Goal: Task Accomplishment & Management: Manage account settings

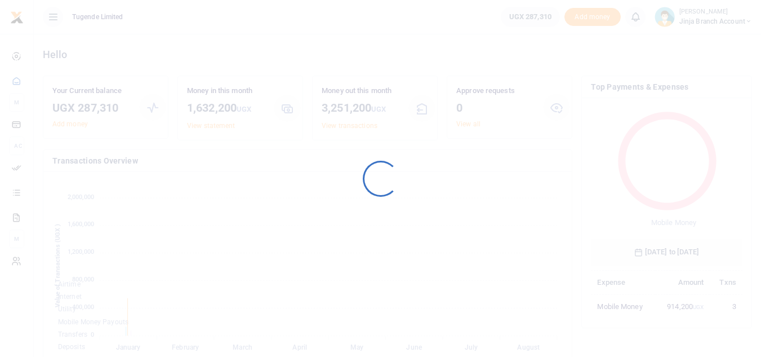
scroll to position [9, 9]
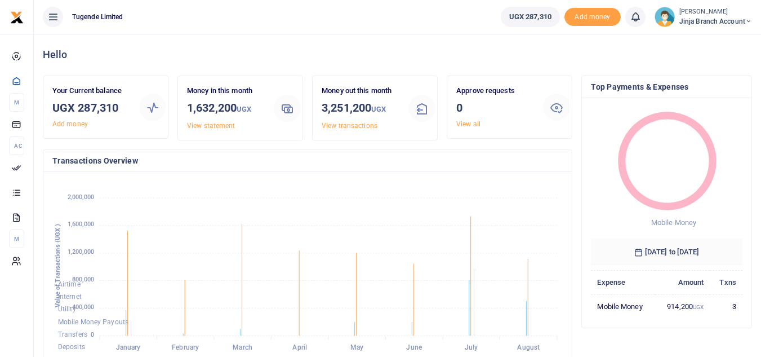
click at [699, 22] on span "Jinja branch account" at bounding box center [715, 21] width 73 height 10
click at [704, 45] on link "Switch accounts" at bounding box center [708, 41] width 89 height 16
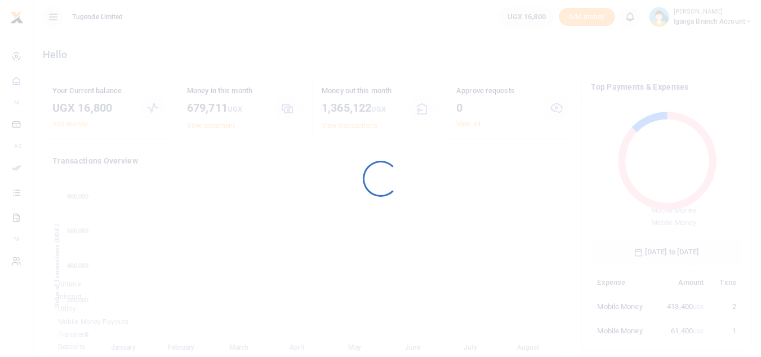
scroll to position [9, 9]
